Goal: Find specific page/section: Find specific page/section

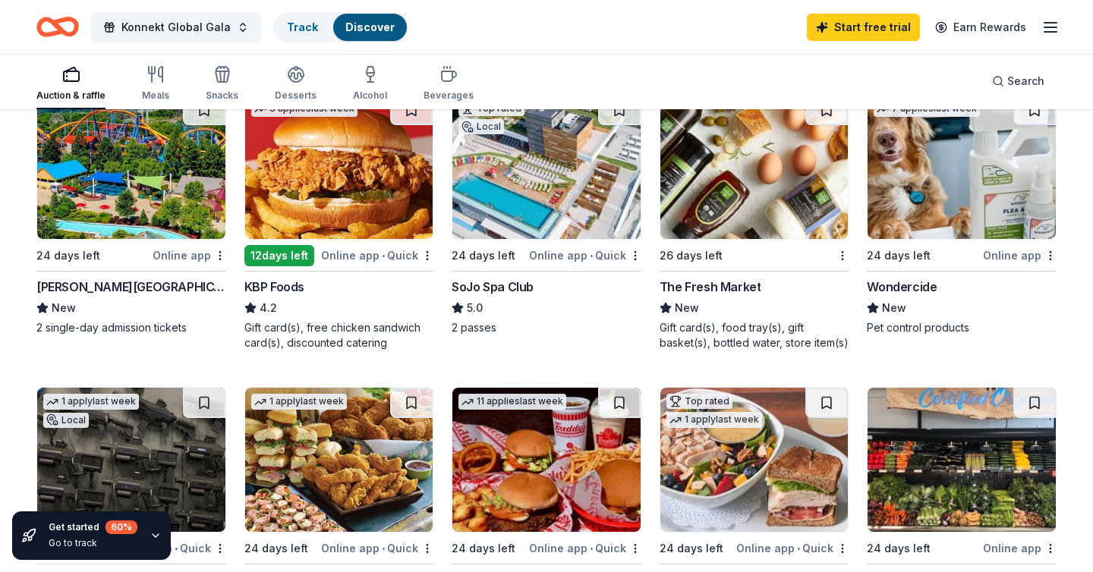
scroll to position [734, 0]
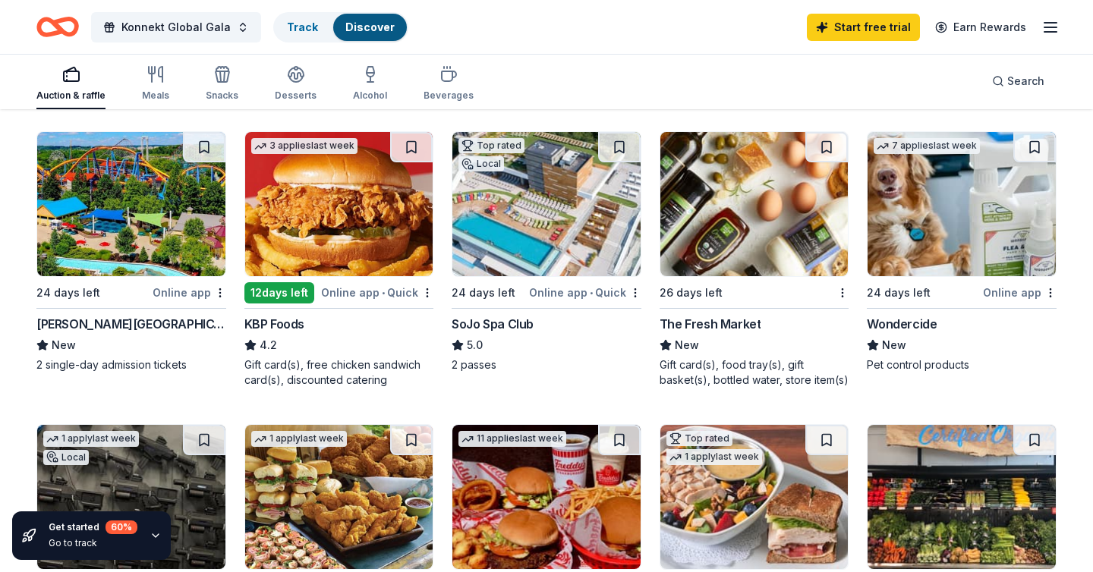
click at [549, 213] on img at bounding box center [546, 204] width 188 height 144
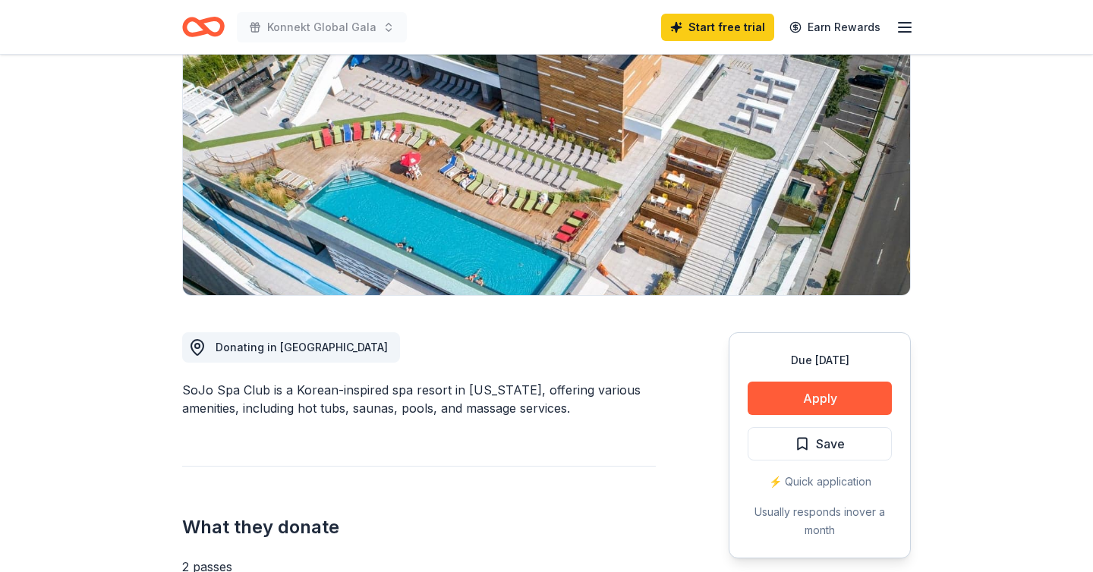
scroll to position [156, 0]
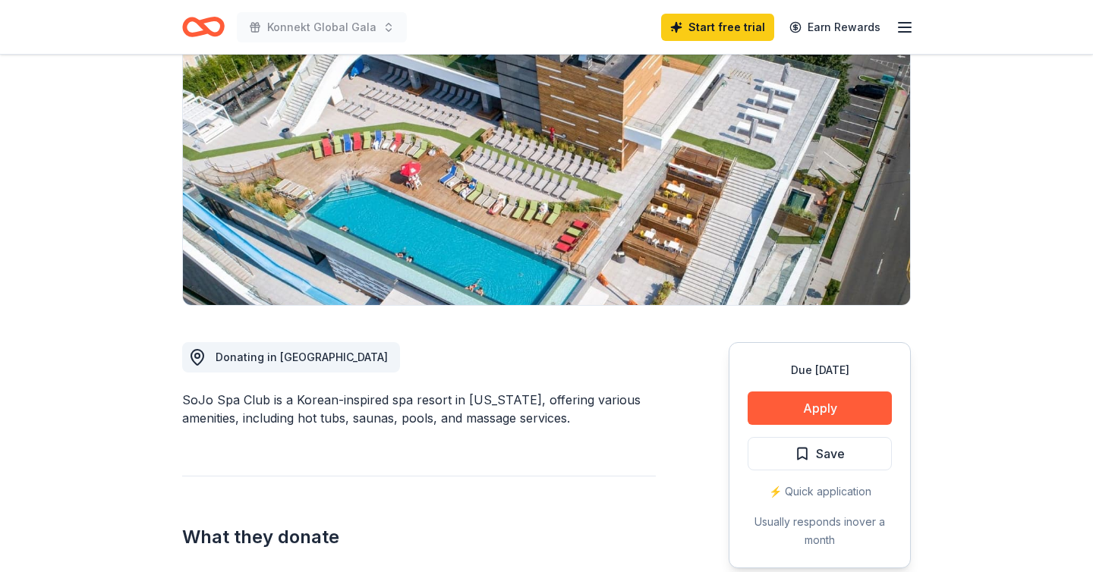
drag, startPoint x: 183, startPoint y: 398, endPoint x: 257, endPoint y: 397, distance: 74.4
click at [257, 399] on div "SoJo Spa Club is a Korean-inspired spa resort in [US_STATE], offering various a…" at bounding box center [419, 409] width 474 height 36
drag, startPoint x: 264, startPoint y: 400, endPoint x: 175, endPoint y: 399, distance: 88.8
click at [225, 410] on div "SoJo Spa Club is a Korean-inspired spa resort in [US_STATE], offering various a…" at bounding box center [419, 409] width 474 height 36
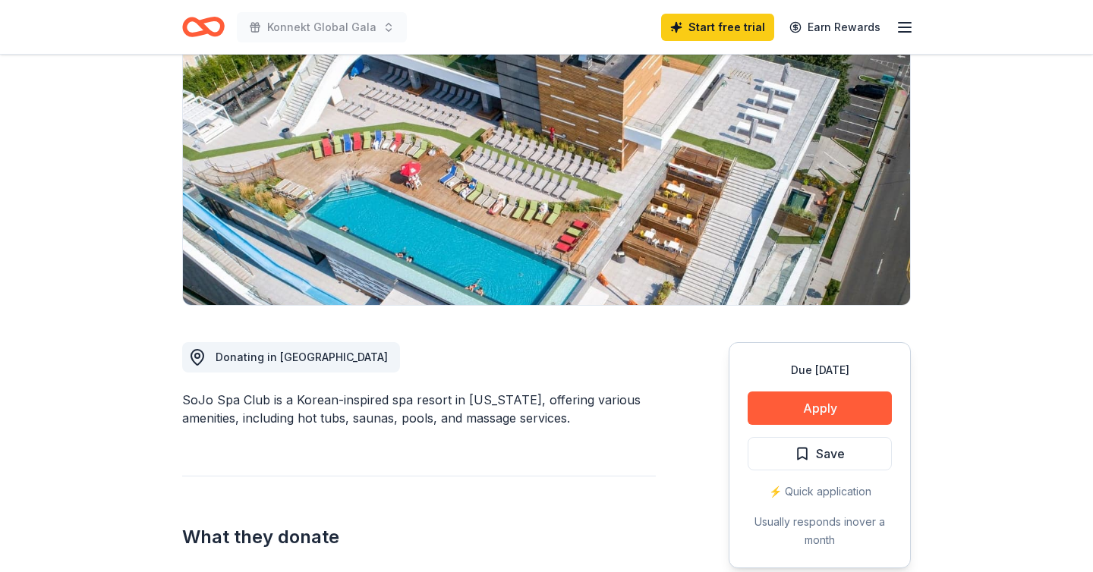
click at [225, 410] on div "SoJo Spa Club is a Korean-inspired spa resort in [US_STATE], offering various a…" at bounding box center [419, 409] width 474 height 36
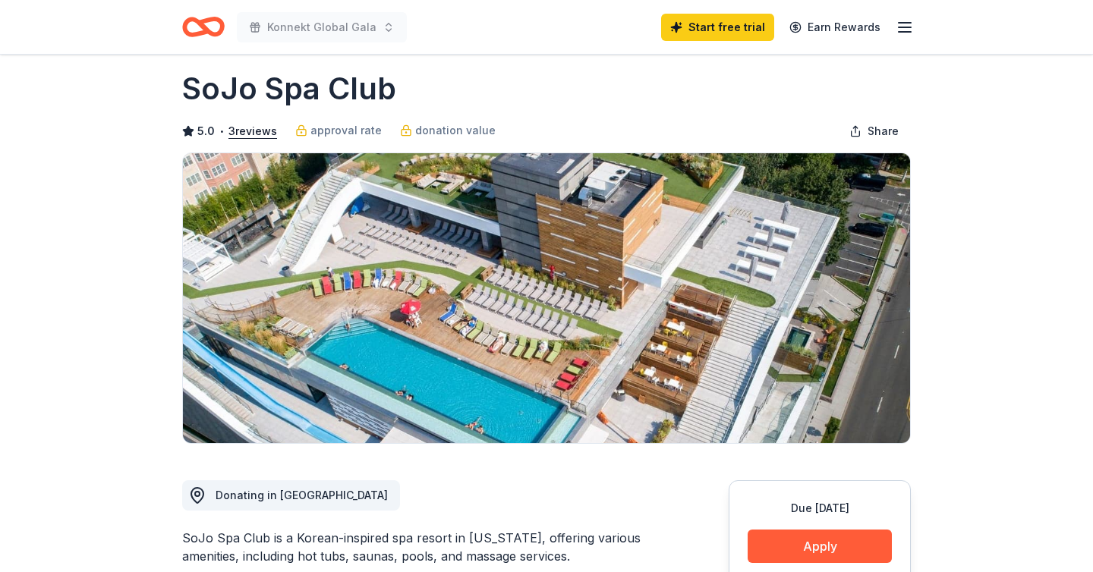
scroll to position [21, 0]
